Goal: Information Seeking & Learning: Understand process/instructions

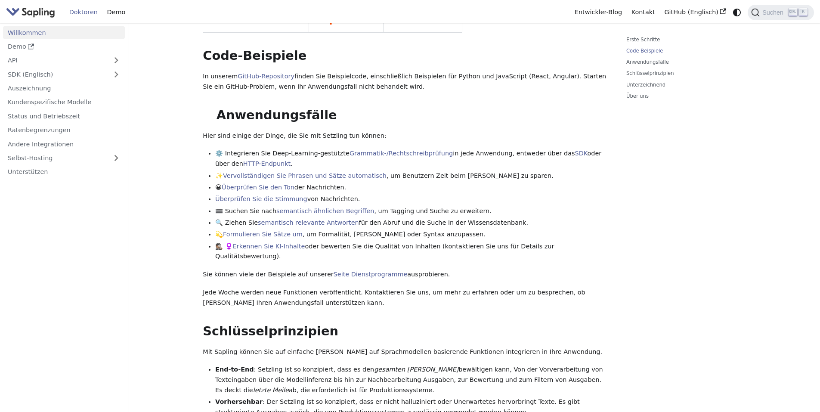
scroll to position [301, 0]
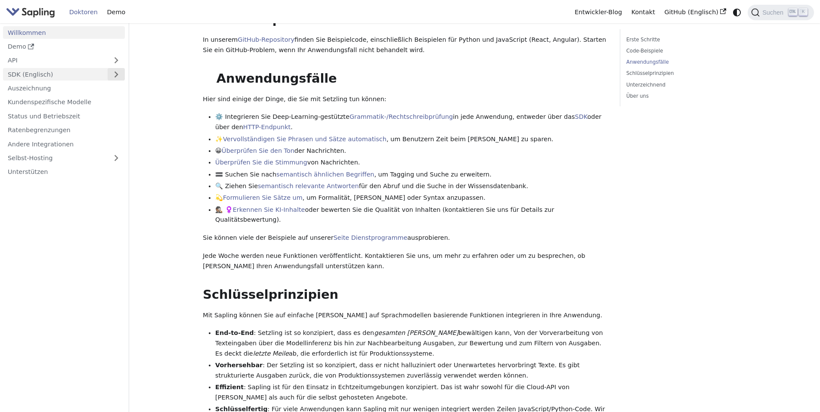
click at [111, 75] on button "button" at bounding box center [116, 74] width 17 height 12
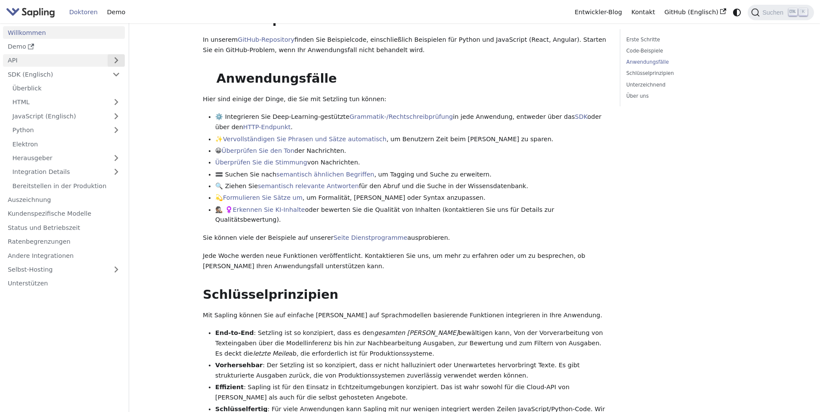
click at [112, 61] on button "button" at bounding box center [116, 60] width 17 height 12
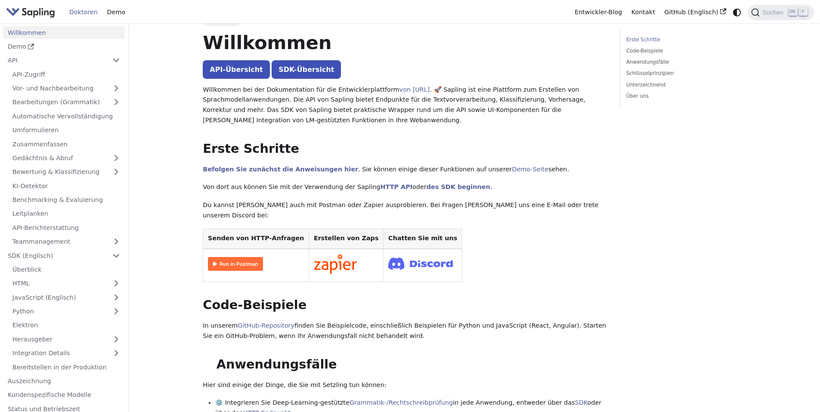
scroll to position [0, 0]
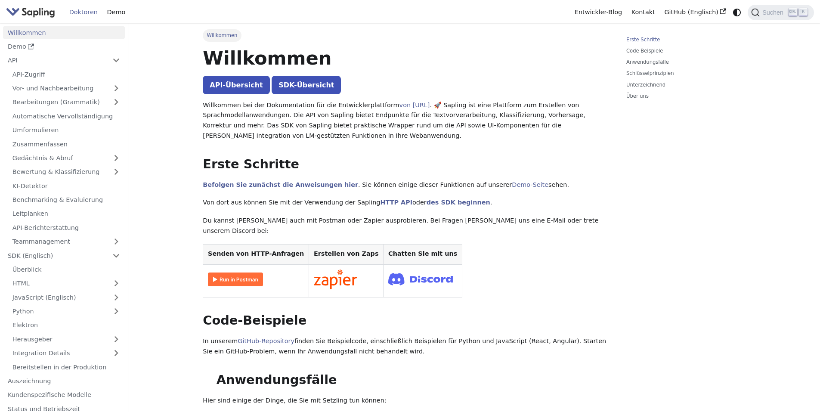
click at [83, 12] on link "Doktoren" at bounding box center [84, 12] width 38 height 13
click at [117, 59] on button "Seitenleisten-Kategorie 'API' einklappen" at bounding box center [116, 60] width 17 height 12
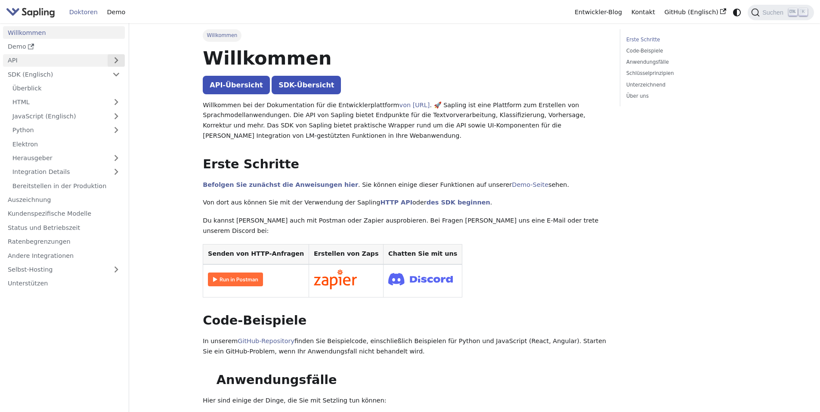
click at [117, 59] on button "button" at bounding box center [116, 60] width 17 height 12
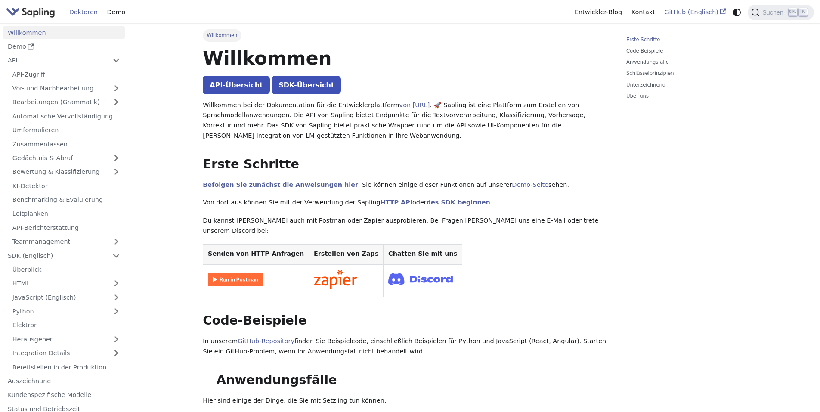
click at [711, 12] on font "GitHub (Englisch)" at bounding box center [692, 12] width 54 height 7
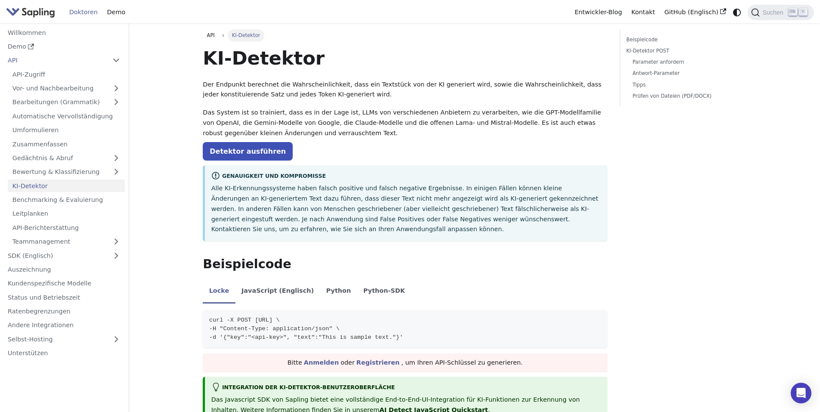
click at [283, 223] on p "Alle KI-Erkennungssysteme haben falsch positive und falsch negative Ergebnisse.…" at bounding box center [406, 208] width 390 height 51
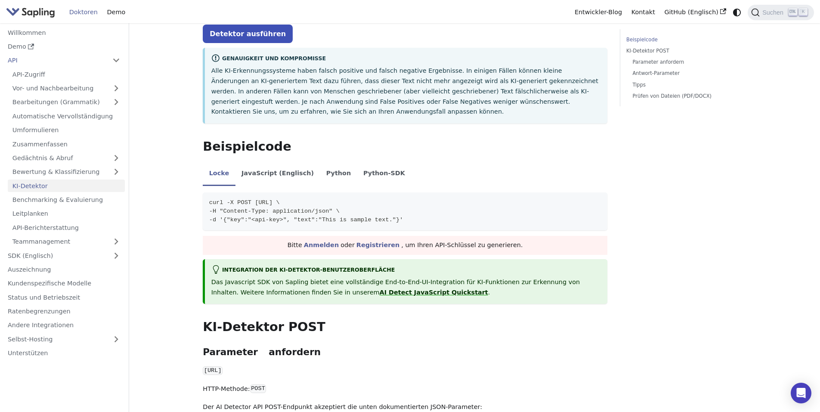
scroll to position [129, 0]
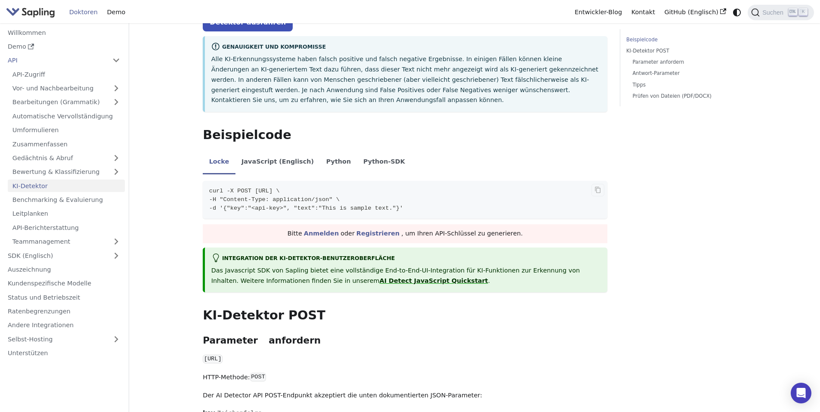
click at [384, 210] on span "-d '{"key":"<api-key>", "text":"This is sample text."}'" at bounding box center [306, 208] width 194 height 6
click at [401, 211] on code "curl -X POST [URL] \ -H "Content-Type: application/json" \ -d '{"key":"<api-key…" at bounding box center [405, 200] width 405 height 38
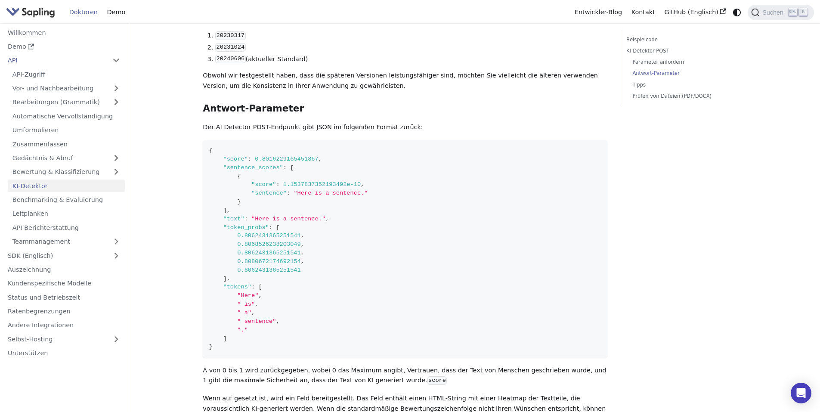
scroll to position [732, 0]
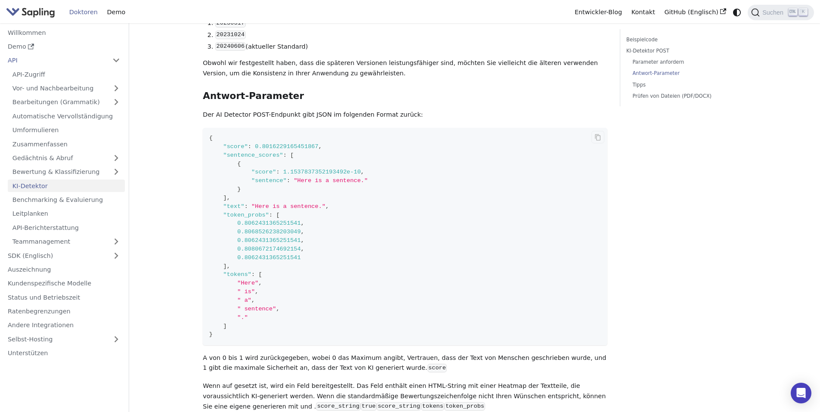
click at [340, 215] on code "{ "score" : 0.8016229165451867 , "sentence_scores" : [ { "score" : 1.1537837352…" at bounding box center [405, 236] width 405 height 217
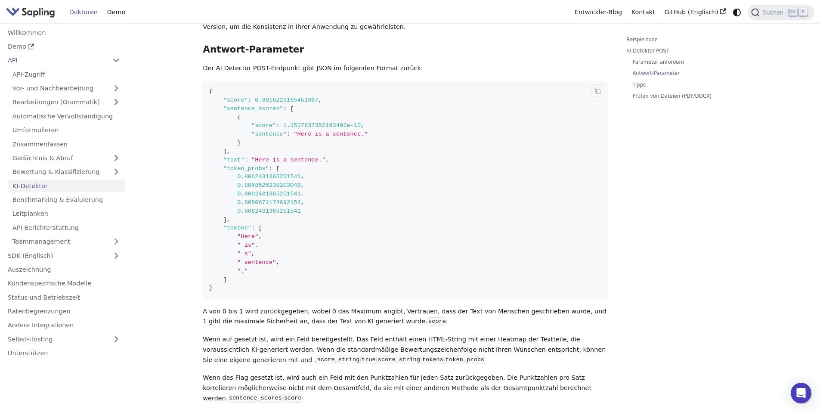
scroll to position [775, 0]
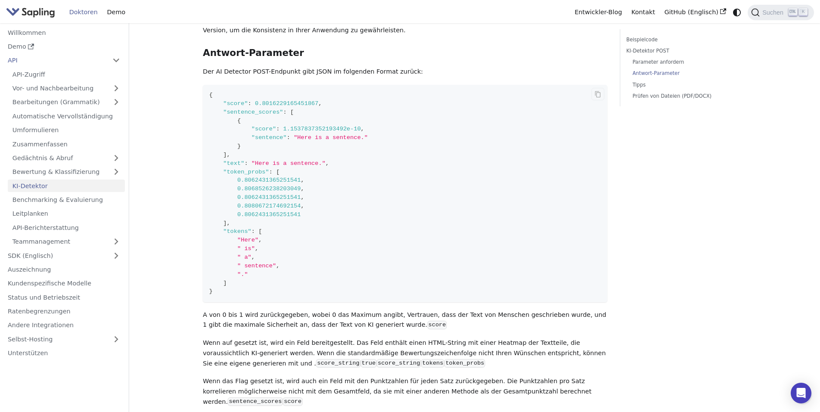
click at [236, 281] on code "{ "score" : 0.8016229165451867 , "sentence_scores" : [ { "score" : 1.1537837352…" at bounding box center [405, 193] width 405 height 217
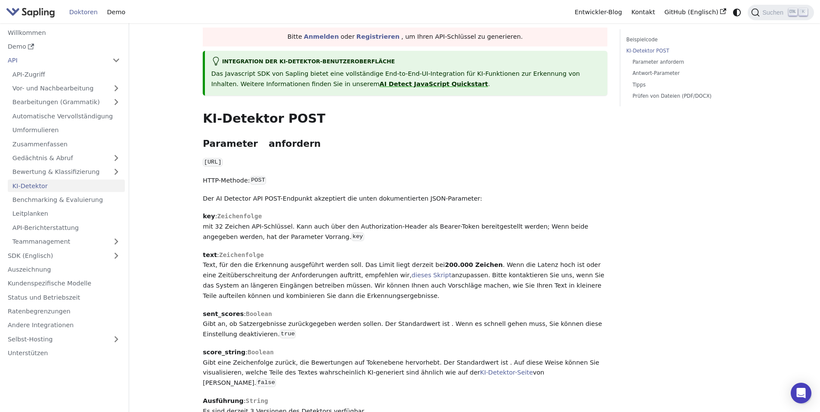
scroll to position [301, 0]
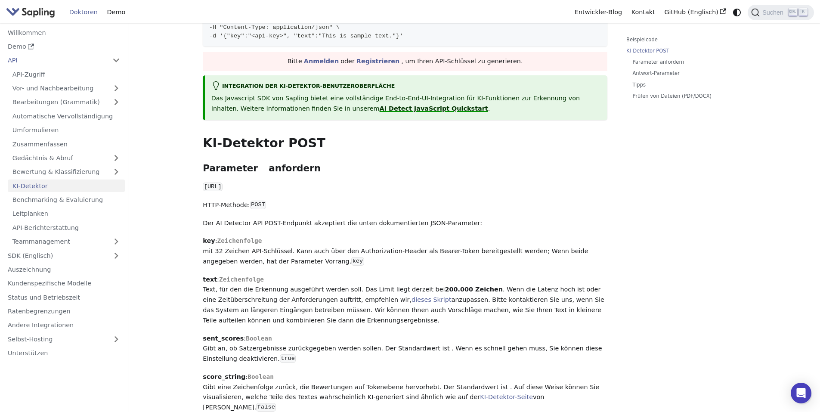
click at [380, 108] on link "AI Detect JavaScript Quickstart" at bounding box center [434, 108] width 109 height 7
